Goal: Navigation & Orientation: Find specific page/section

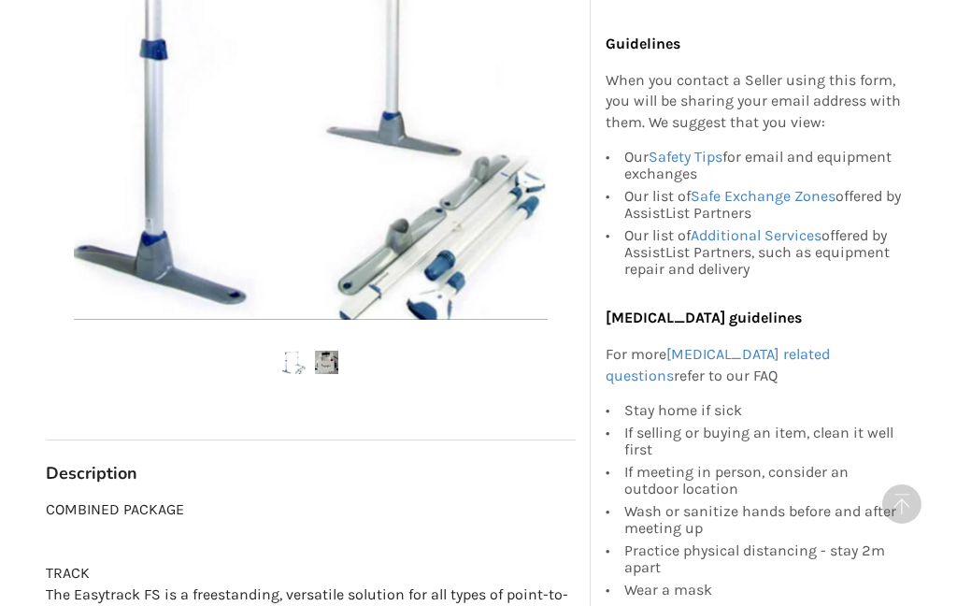
scroll to position [672, 0]
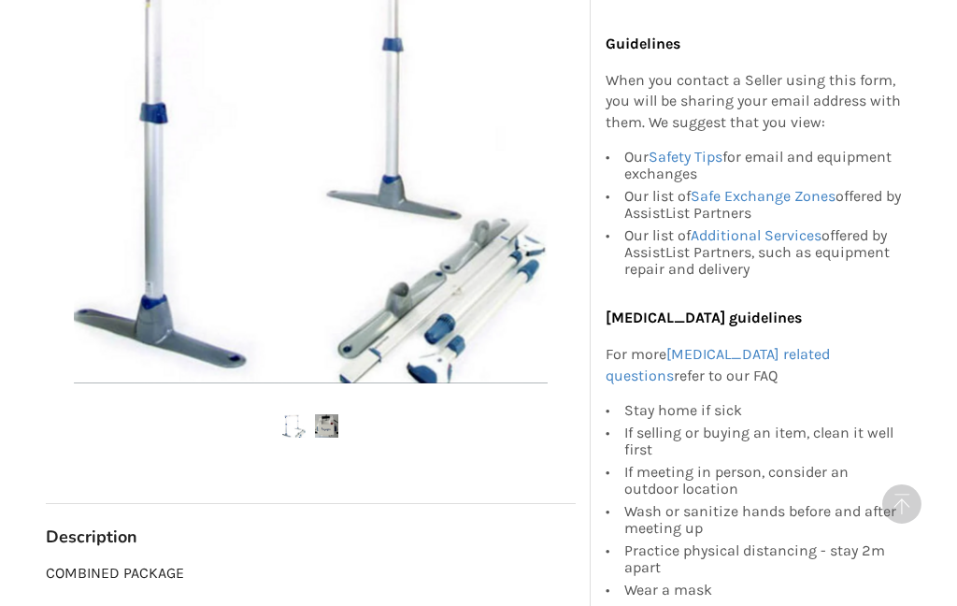
click at [51, 175] on div at bounding box center [311, 141] width 530 height 483
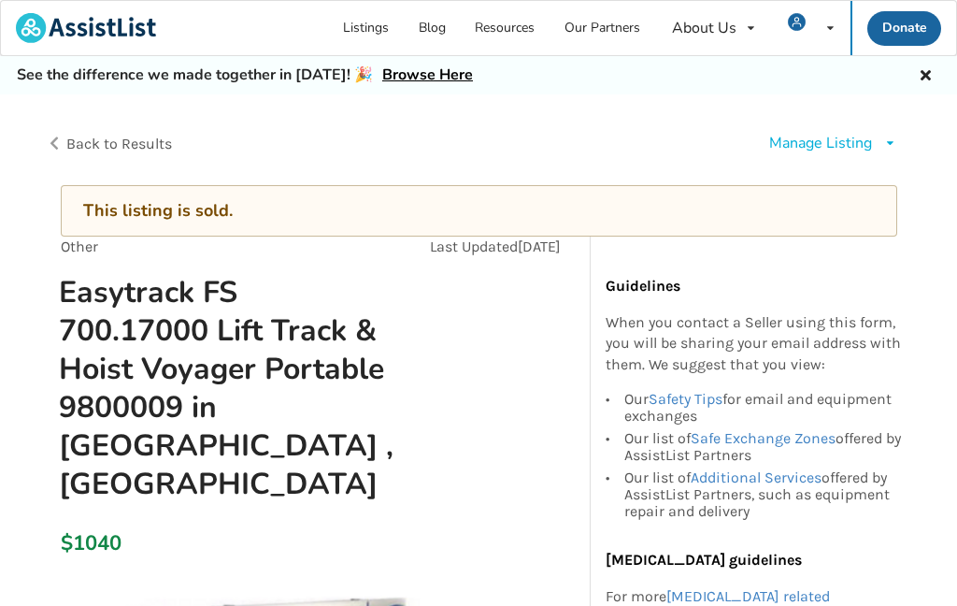
scroll to position [0, 0]
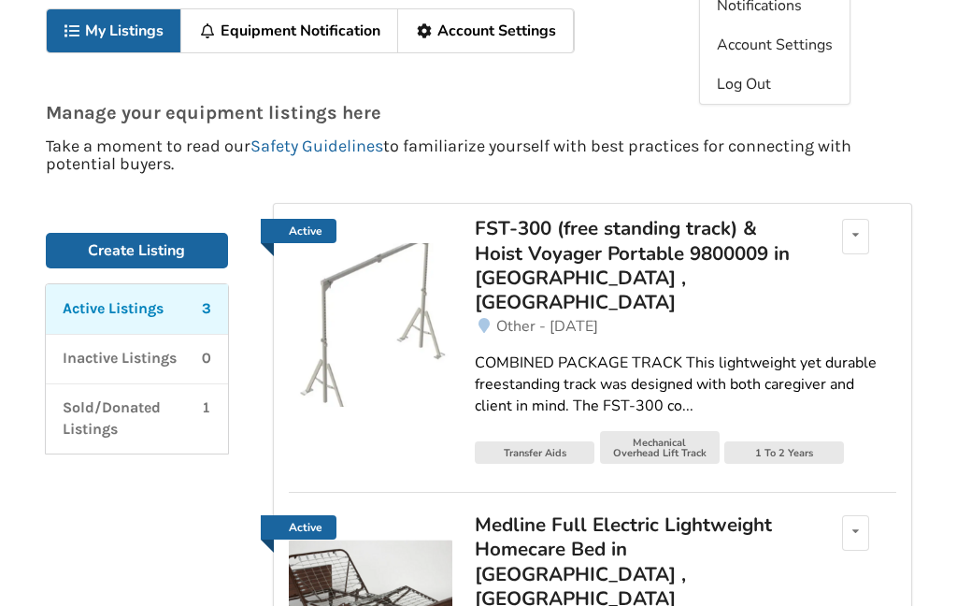
scroll to position [116, 0]
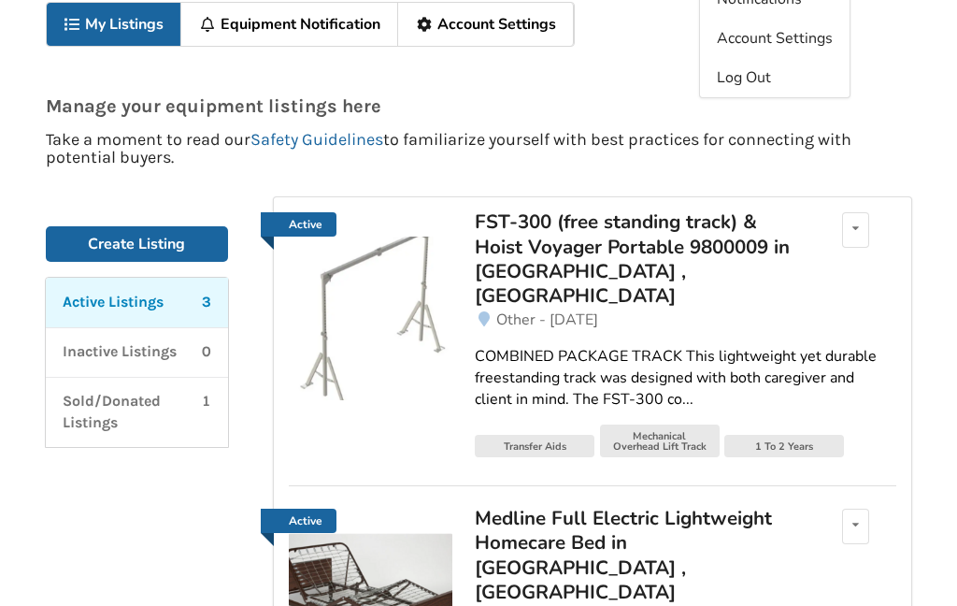
click at [496, 257] on div "FST-300 (free standing track) & Hoist Voyager Portable 9800009 in [GEOGRAPHIC_D…" at bounding box center [638, 258] width 327 height 99
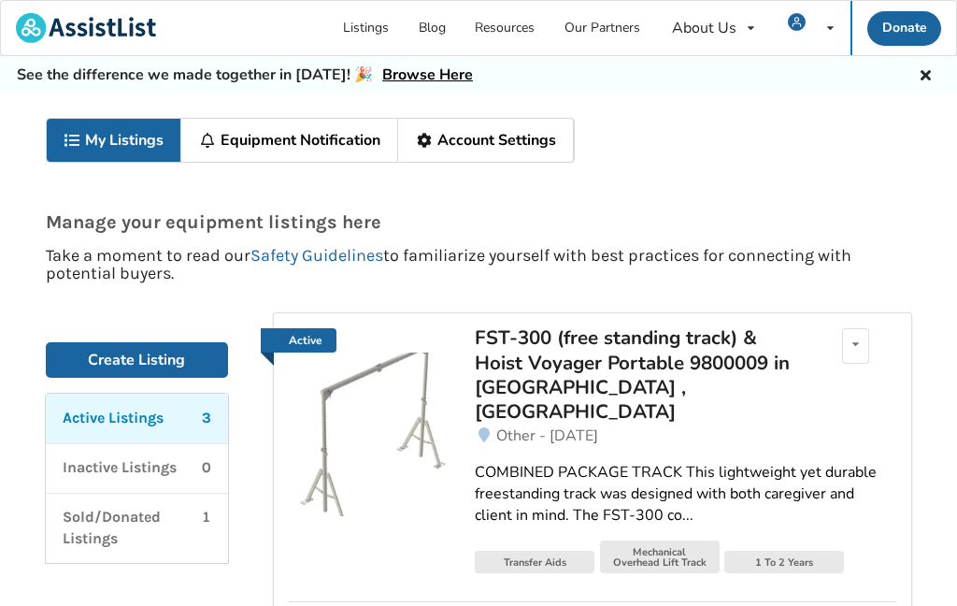
scroll to position [191, 0]
